Goal: Information Seeking & Learning: Learn about a topic

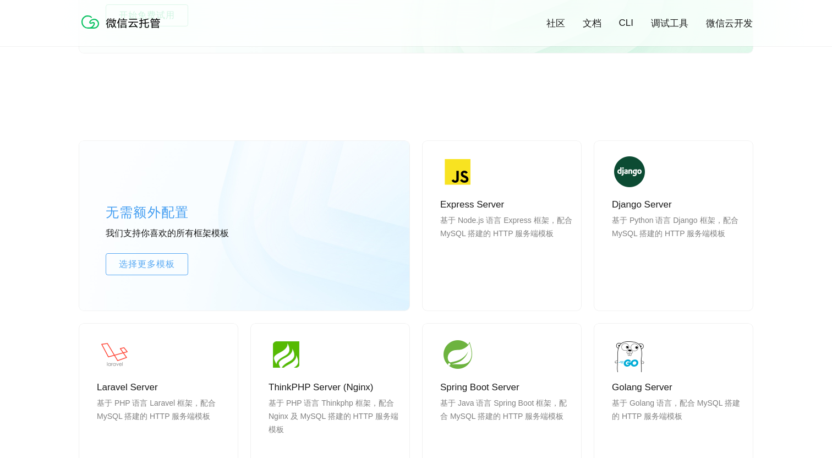
scroll to position [866, 0]
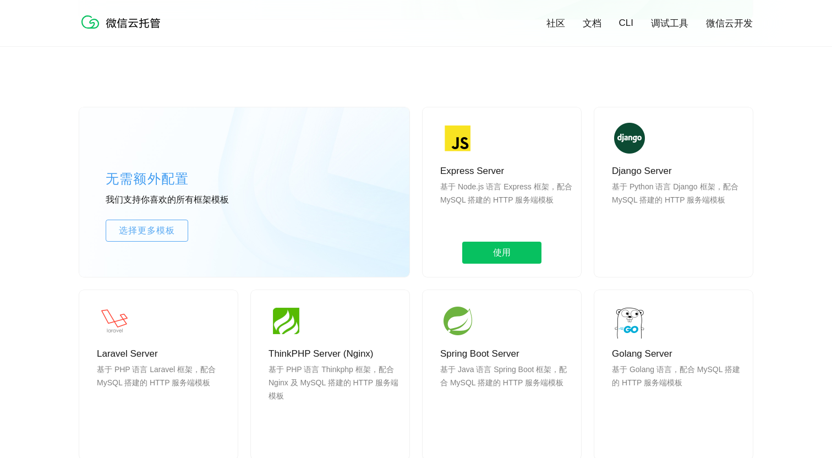
click at [529, 201] on p "基于 Node.js 语言 Express 框架，配合 MySQL 搭建的 HTTP 服务端模板" at bounding box center [506, 206] width 132 height 53
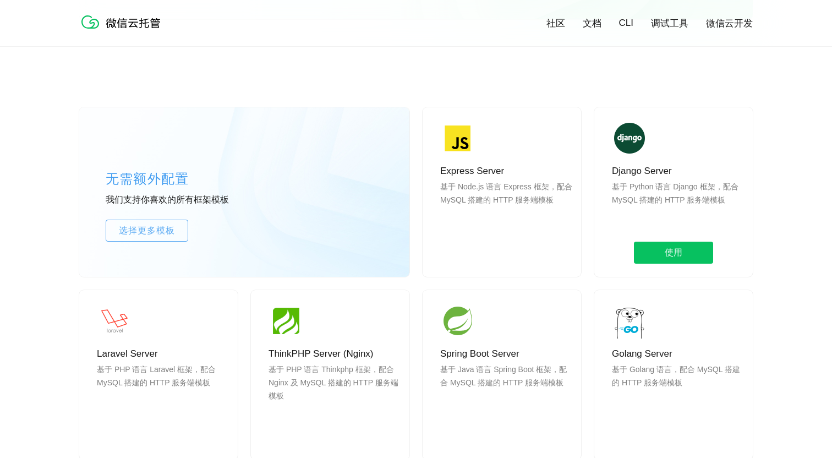
click at [660, 195] on p "基于 Python 语言 Django 框架，配合 MySQL 搭建的 HTTP 服务端模板" at bounding box center [678, 206] width 132 height 53
click at [764, 249] on div "无需额外配置 我们支持你喜欢的所有框架模板 选择更多模板 Express Server 基于 Node.js 语言 Express 框架，配合 MySQL 搭…" at bounding box center [416, 394] width 832 height 672
click at [684, 176] on p "Django Server" at bounding box center [678, 171] width 132 height 13
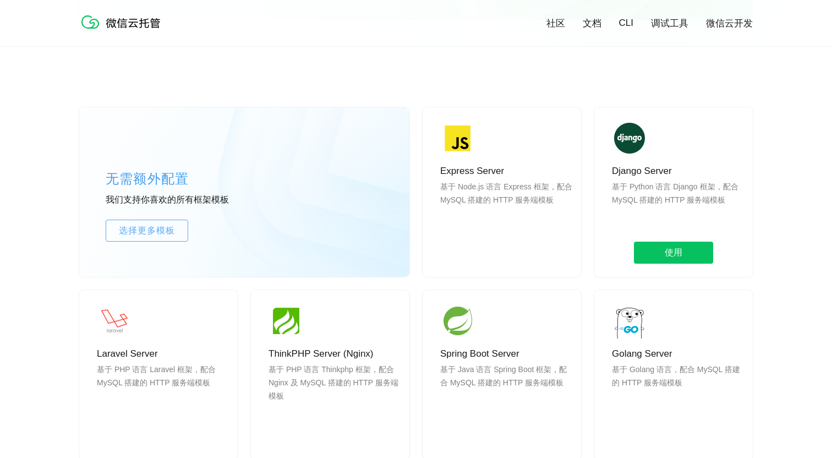
click at [684, 176] on p "Django Server" at bounding box center [678, 171] width 132 height 13
click at [695, 183] on p "基于 Python 语言 Django 框架，配合 MySQL 搭建的 HTTP 服务端模板" at bounding box center [678, 206] width 132 height 53
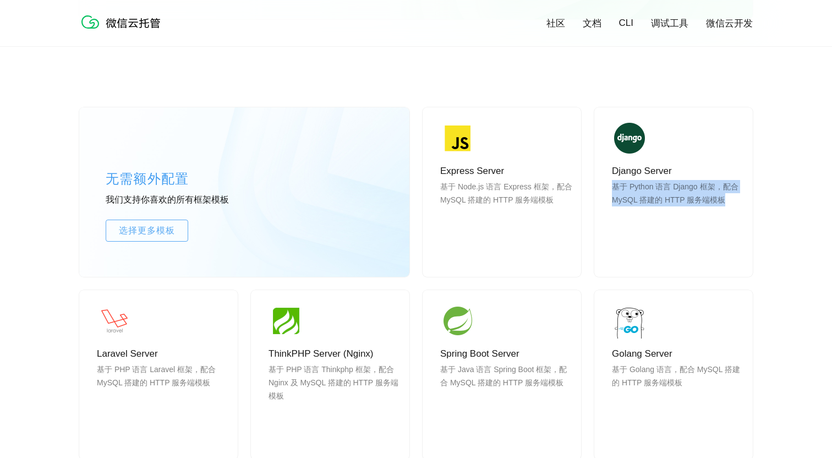
click at [768, 180] on div "无需额外配置 我们支持你喜欢的所有框架模板 选择更多模板 Express Server 基于 Node.js 语言 Express 框架，配合 MySQL 搭…" at bounding box center [416, 394] width 832 height 672
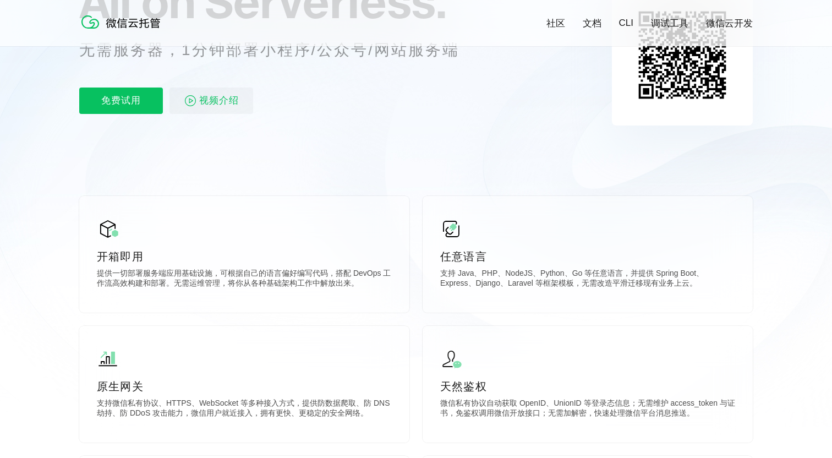
scroll to position [0, 0]
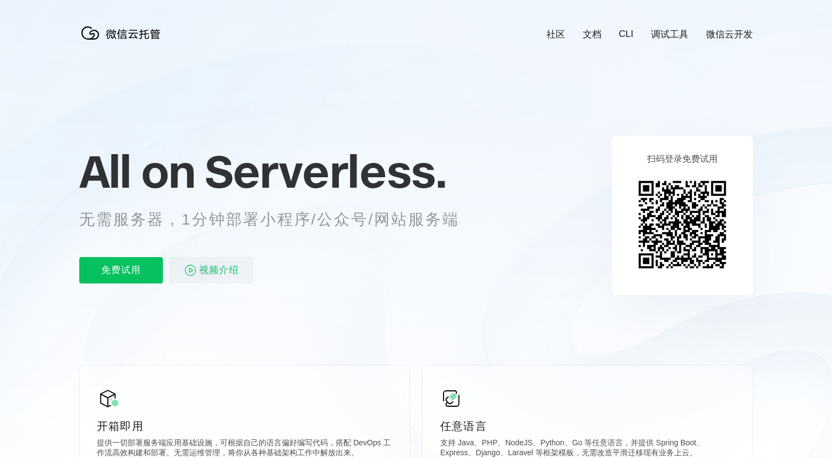
click at [552, 38] on div "社区 文档 CLI 调试工具 微信云开发" at bounding box center [641, 34] width 224 height 13
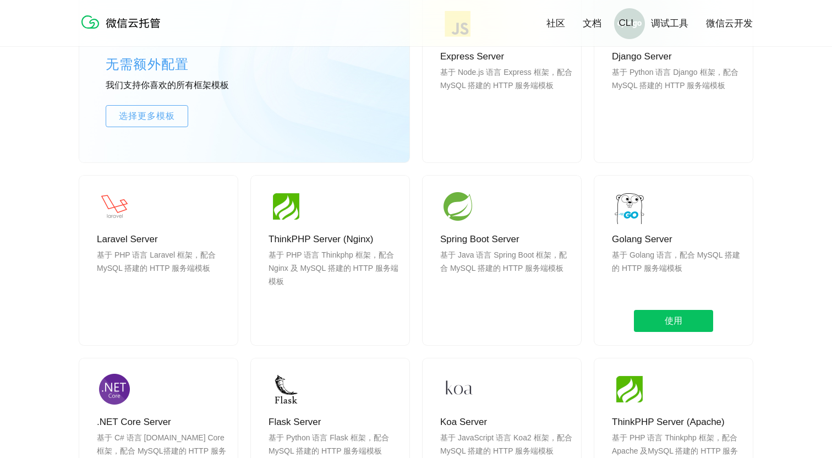
scroll to position [907, 0]
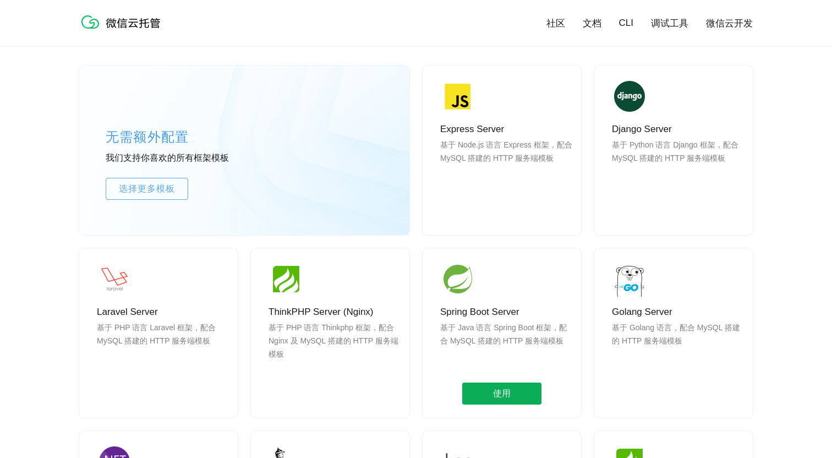
click at [494, 388] on span "使用" at bounding box center [501, 393] width 79 height 22
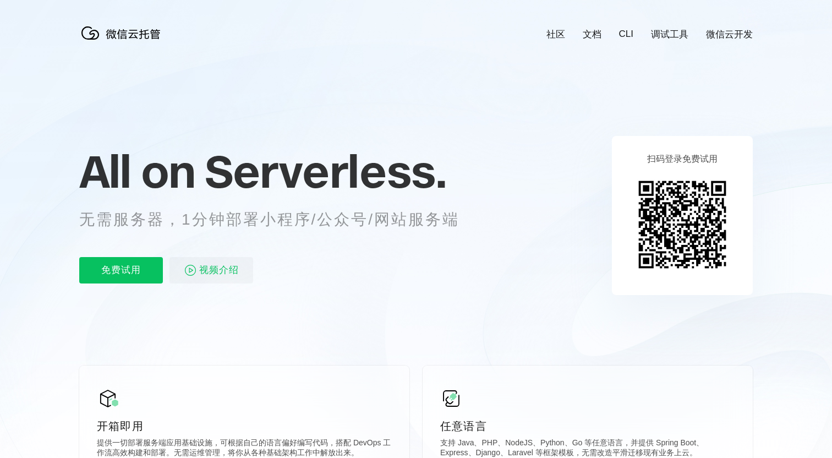
click at [378, 188] on span "Serverless." at bounding box center [326, 171] width 242 height 55
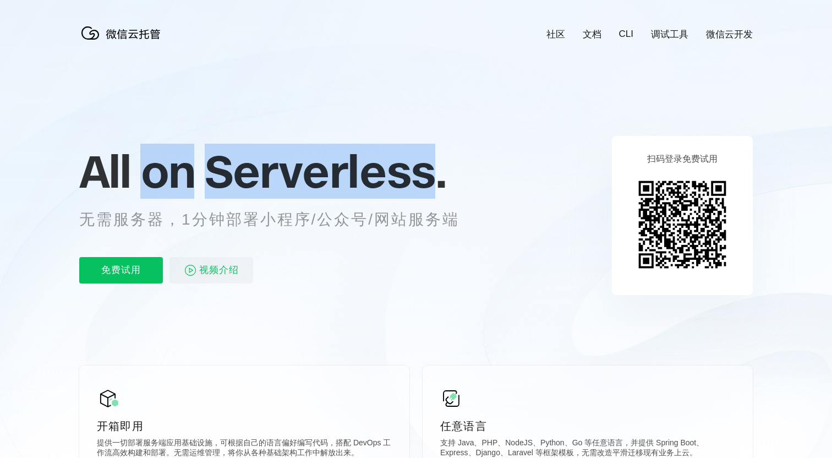
click at [378, 188] on span "Serverless." at bounding box center [326, 171] width 242 height 55
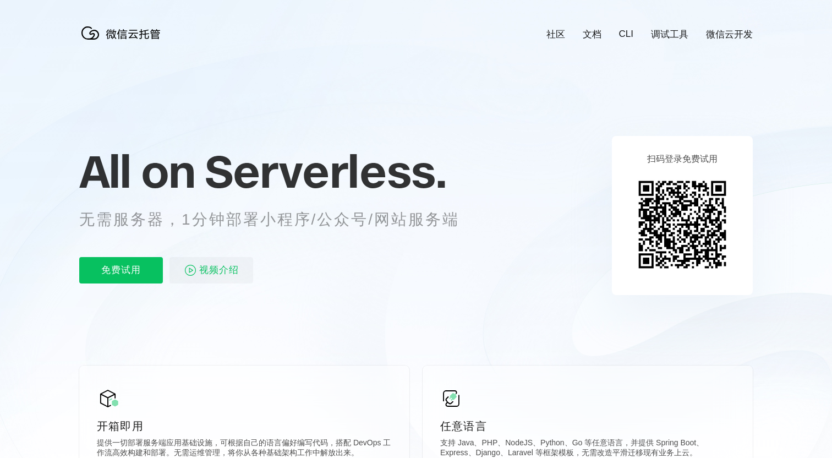
click at [539, 176] on icon at bounding box center [416, 297] width 1056 height 594
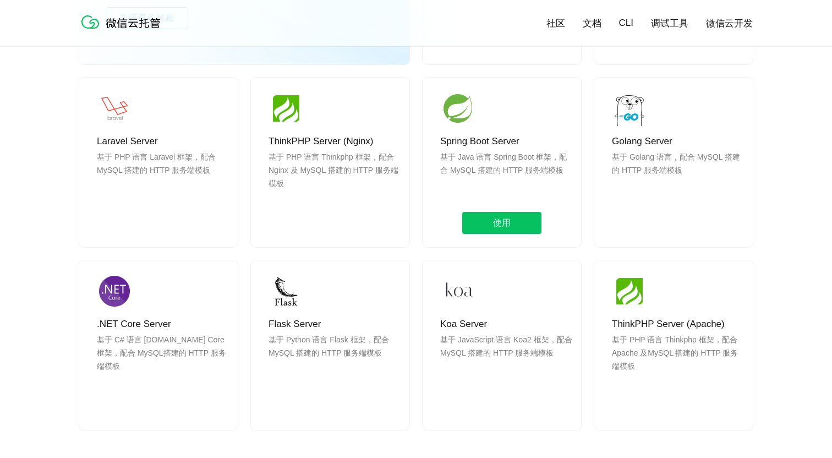
scroll to position [1080, 0]
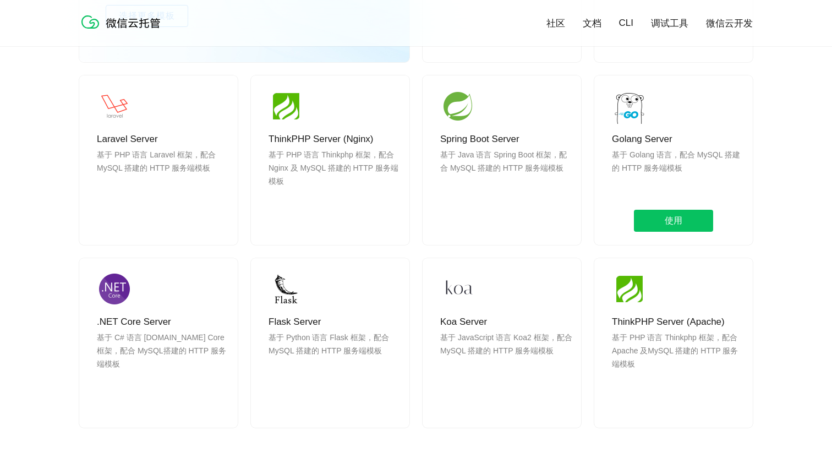
click at [669, 150] on p "基于 Golang 语言，配合 MySQL 搭建的 HTTP 服务端模板" at bounding box center [678, 174] width 132 height 53
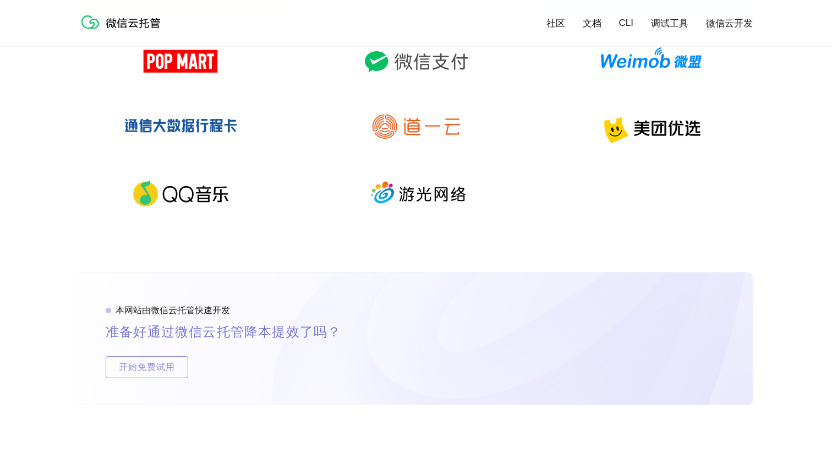
scroll to position [2149, 0]
